Goal: Information Seeking & Learning: Find specific fact

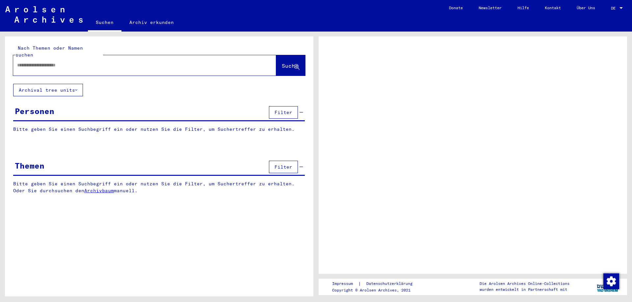
click at [61, 67] on input "text" at bounding box center [138, 65] width 243 height 7
type input "***"
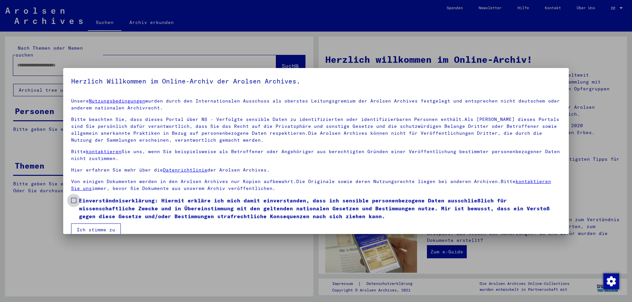
click at [74, 198] on span at bounding box center [73, 200] width 5 height 5
click at [95, 231] on button "Ich stimme zu" at bounding box center [96, 230] width 50 height 13
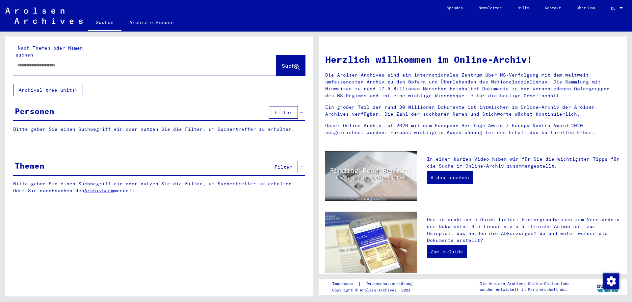
click at [67, 75] on div at bounding box center [144, 65] width 263 height 20
click at [68, 66] on input "text" at bounding box center [136, 65] width 239 height 7
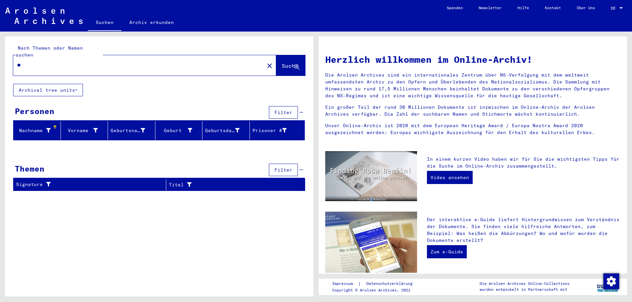
type input "*"
type input "*****"
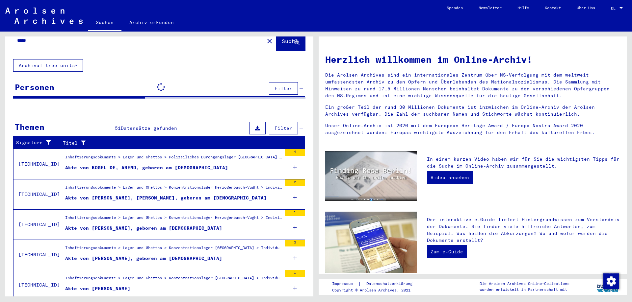
scroll to position [48, 0]
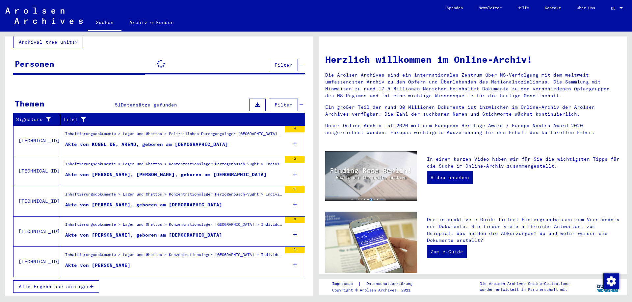
click at [73, 264] on div "Akte von [PERSON_NAME]" at bounding box center [97, 265] width 65 height 7
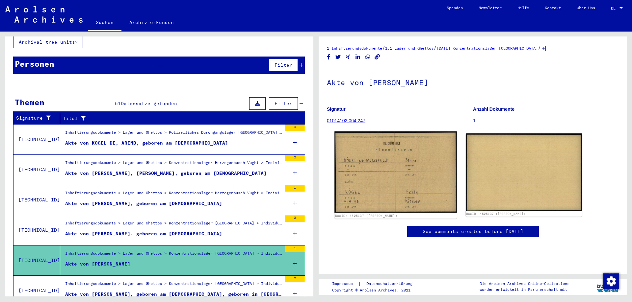
click at [383, 181] on img at bounding box center [395, 172] width 122 height 81
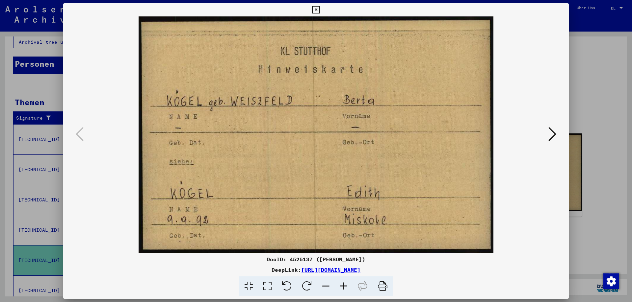
click at [319, 10] on icon at bounding box center [316, 10] width 8 height 8
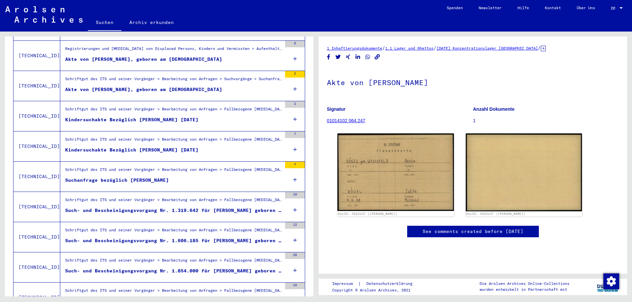
scroll to position [505, 0]
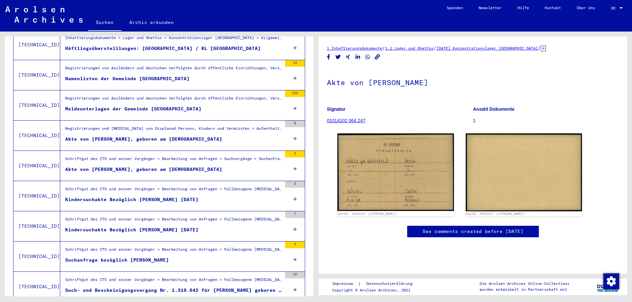
click at [87, 289] on div "Such- und Bescheinigungsvorgang Nr. 1.319.642 für [PERSON_NAME] geboren [DEMOGR…" at bounding box center [173, 290] width 216 height 7
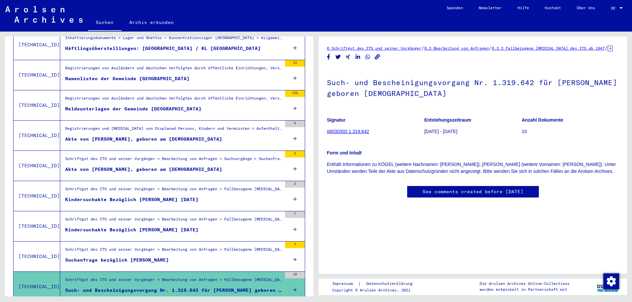
click at [336, 131] on link "06030302.1.319.642" at bounding box center [348, 131] width 42 height 5
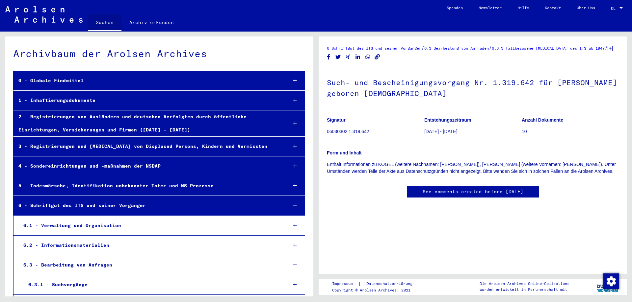
click at [103, 23] on link "Suchen" at bounding box center [105, 22] width 34 height 17
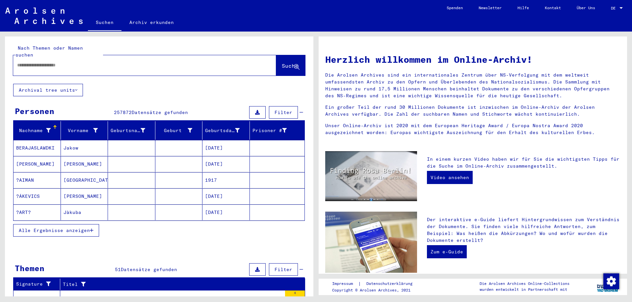
click at [53, 68] on input "text" at bounding box center [136, 65] width 239 height 7
type input "*********"
